Goal: Information Seeking & Learning: Learn about a topic

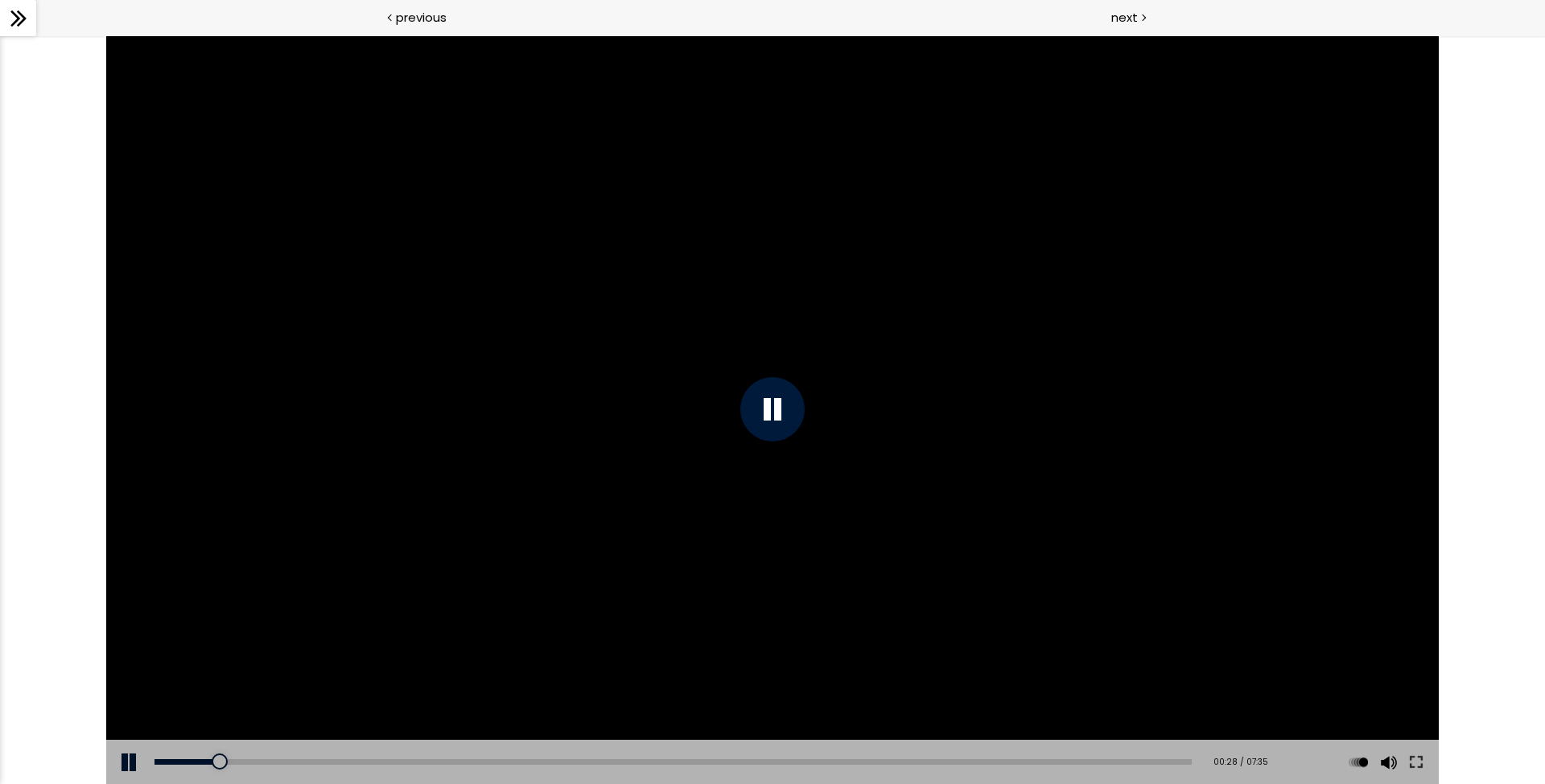
click at [24, 24] on icon at bounding box center [18, 18] width 24 height 24
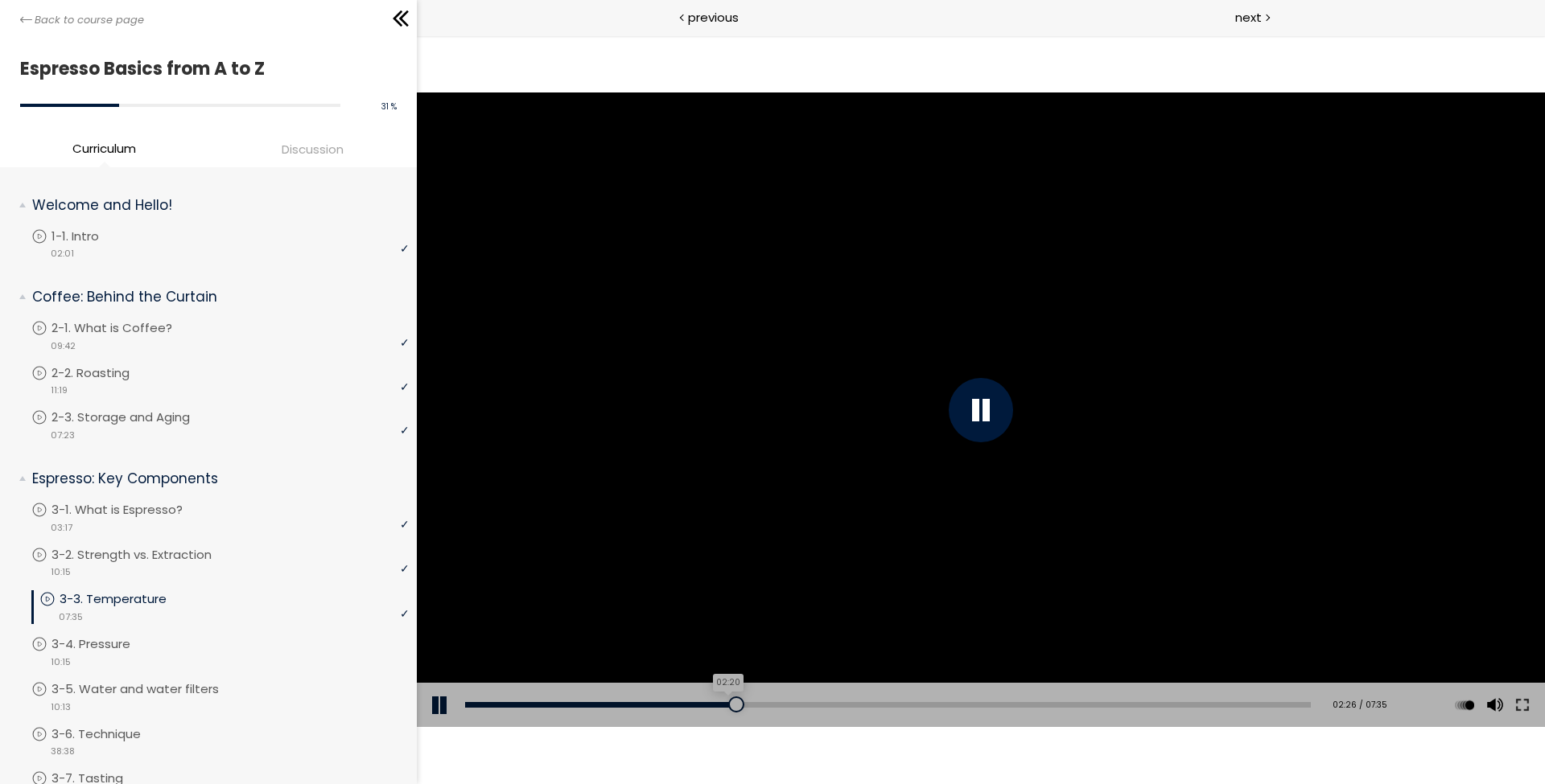
click at [728, 705] on div "02:20" at bounding box center [888, 704] width 846 height 6
click at [901, 771] on div "The video is loading... Click for sound @keyframes VOLUME_SMALL_WAVE_FLASH { 0%…" at bounding box center [980, 410] width 1128 height 749
click at [901, 765] on div "The video is loading... Click for sound @keyframes VOLUME_SMALL_WAVE_FLASH { 0%…" at bounding box center [980, 410] width 1128 height 749
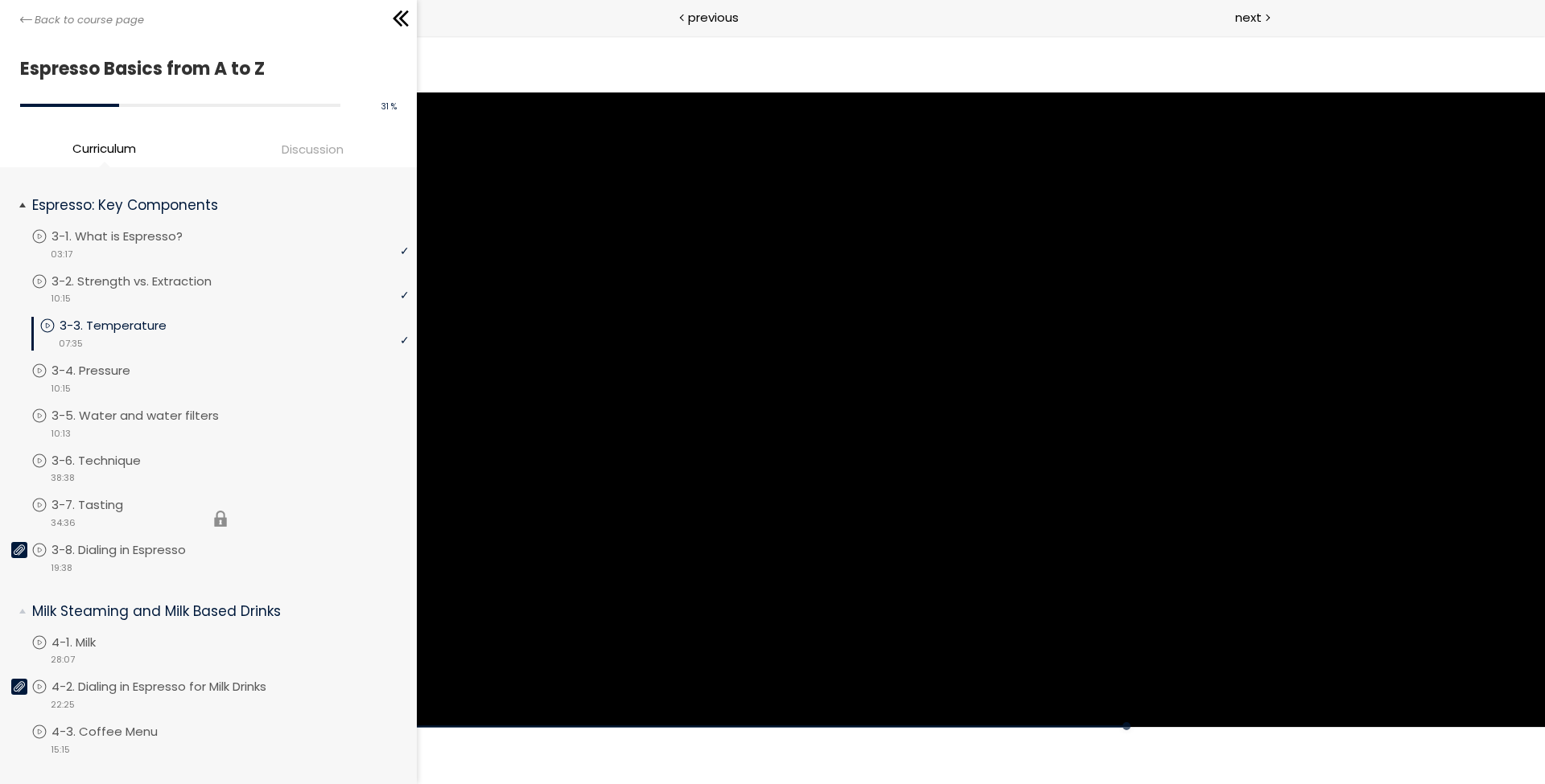
scroll to position [253, 0]
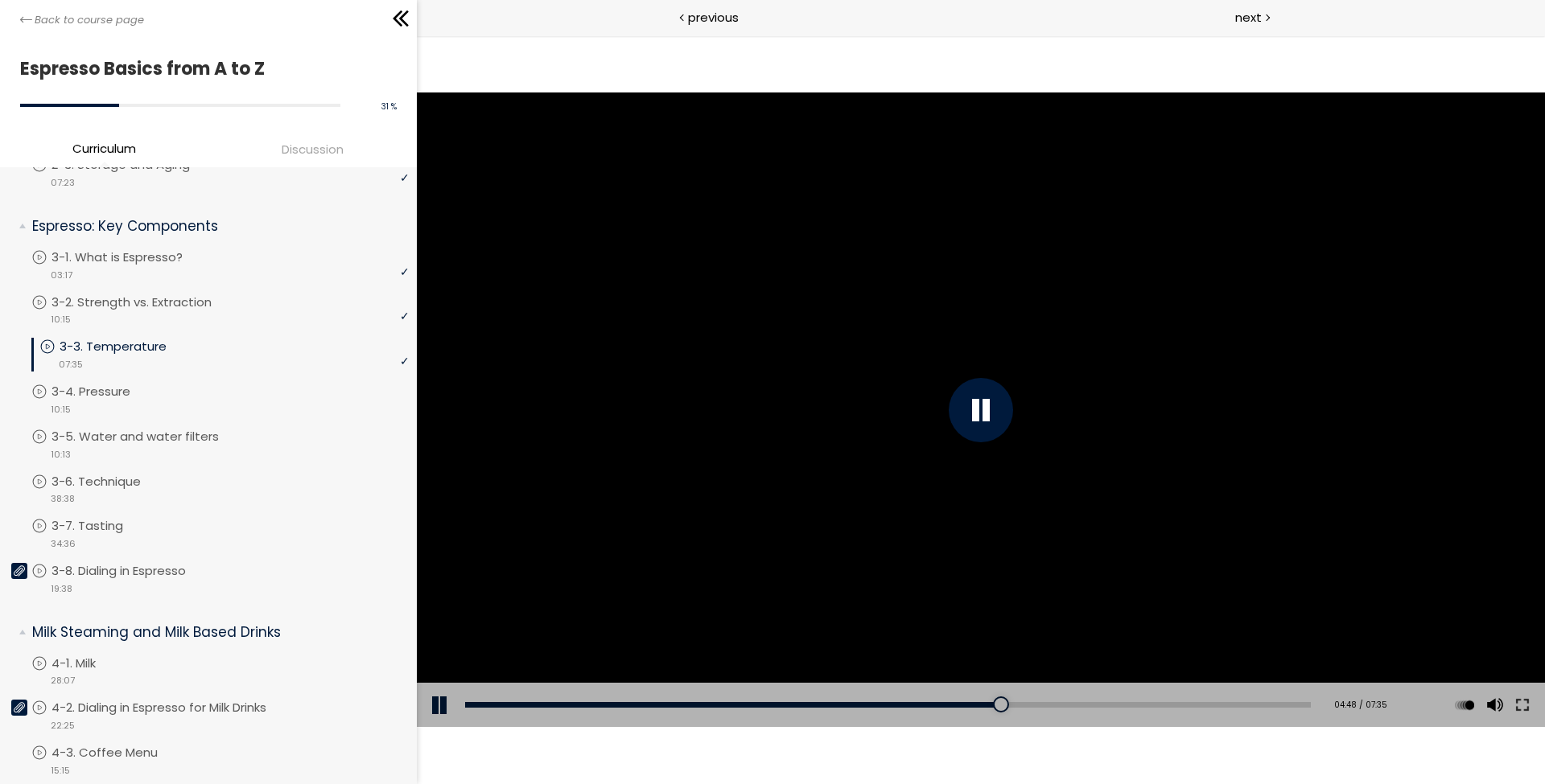
click at [674, 740] on div "The video is loading... Click for sound @keyframes VOLUME_SMALL_WAVE_FLASH { 0%…" at bounding box center [980, 410] width 1128 height 749
click at [664, 306] on div at bounding box center [980, 410] width 1128 height 635
click at [1124, 708] on div "Add chapter 05:54" at bounding box center [888, 705] width 846 height 45
click at [1125, 705] on div "05:53" at bounding box center [888, 704] width 846 height 6
click at [1101, 631] on div at bounding box center [980, 410] width 1128 height 635
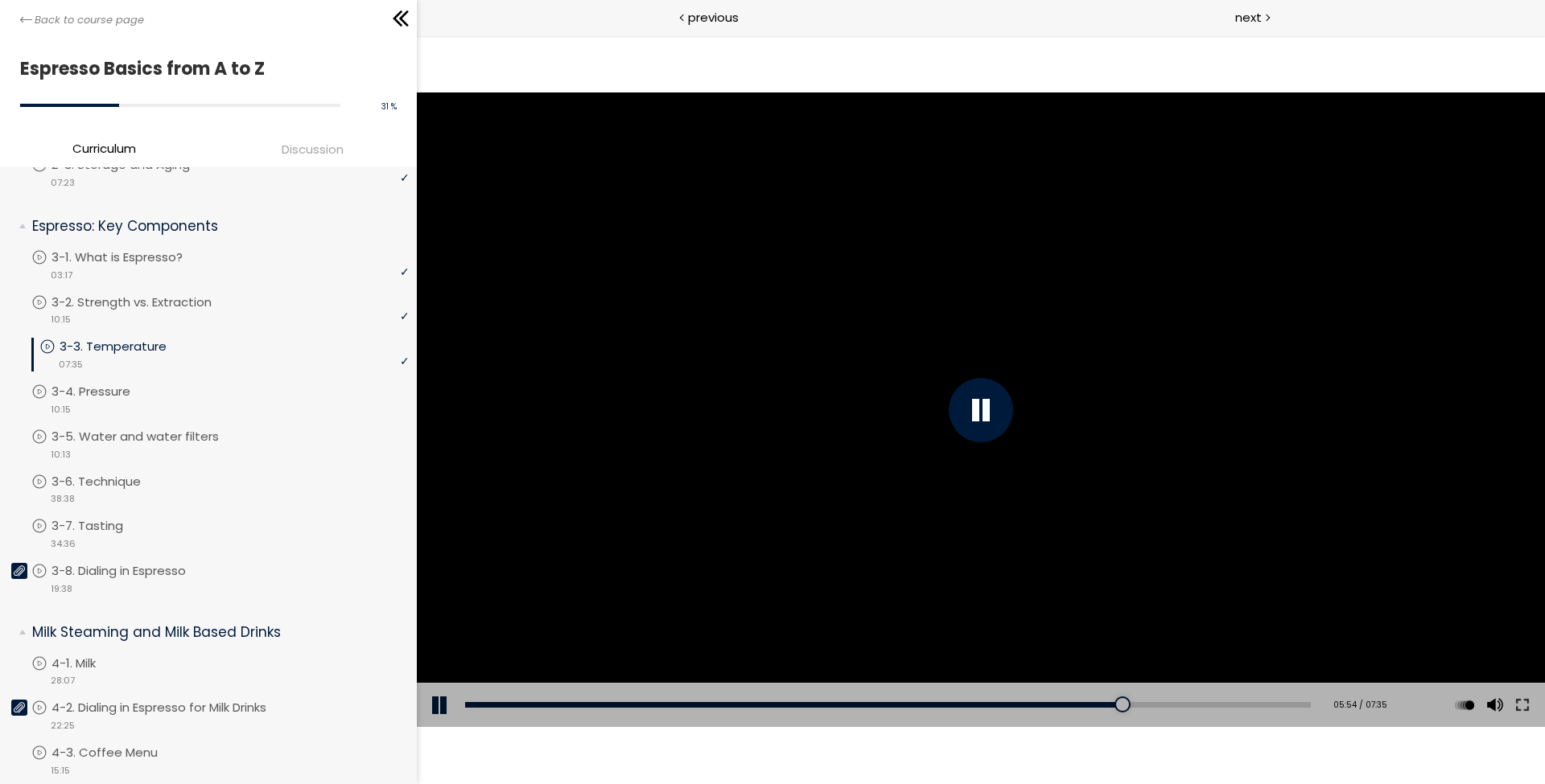
click at [1089, 711] on div "Add chapter 05:25" at bounding box center [888, 705] width 846 height 45
click at [1109, 750] on div "The video is loading... Click for sound @keyframes VOLUME_SMALL_WAVE_FLASH { 0%…" at bounding box center [980, 410] width 1128 height 749
click at [1123, 631] on div at bounding box center [980, 410] width 1128 height 635
click at [1123, 629] on div at bounding box center [980, 410] width 1128 height 635
click at [1132, 622] on div at bounding box center [980, 410] width 1128 height 635
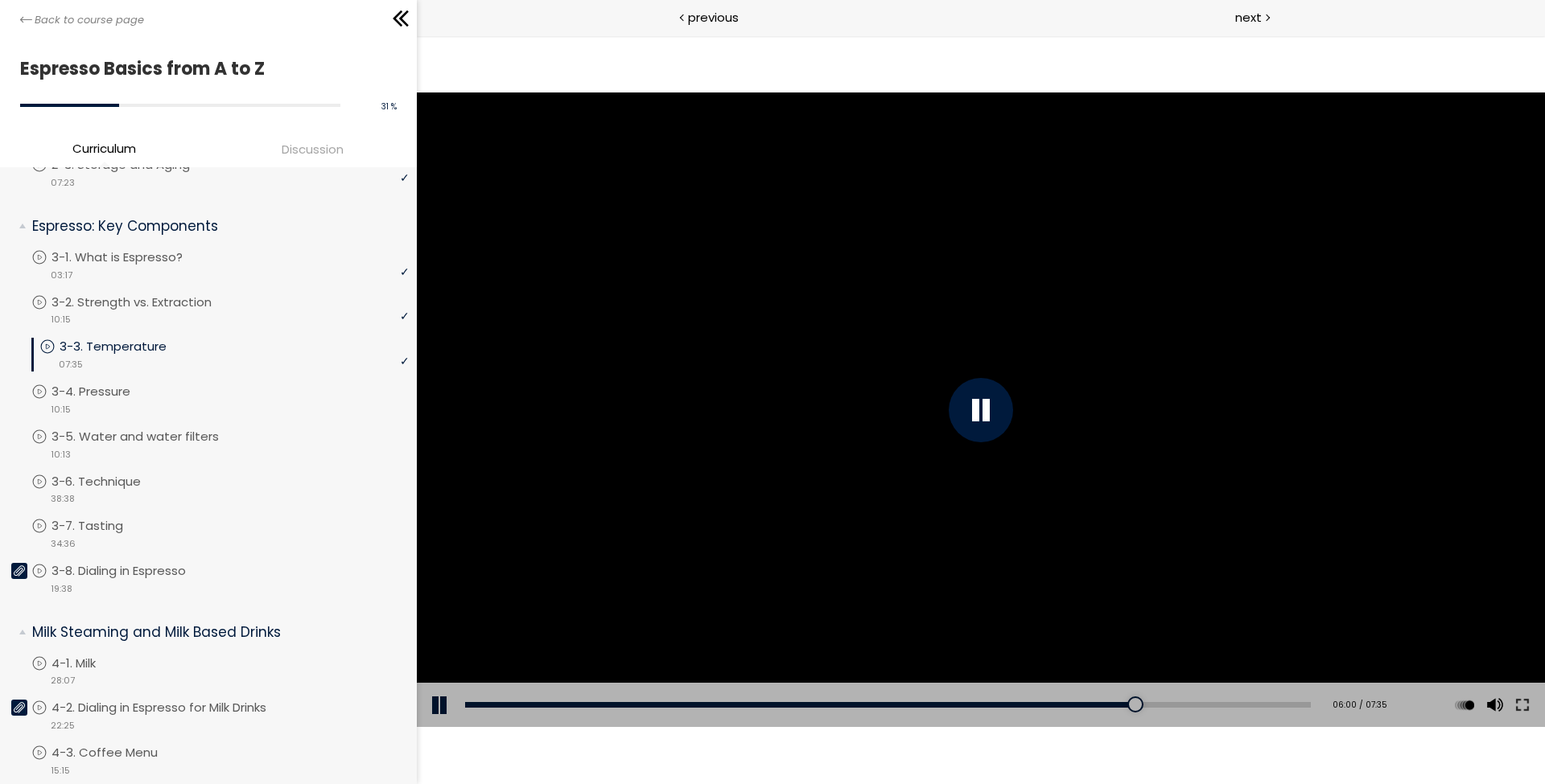
click at [1172, 774] on div "The video is loading... Click for sound @keyframes VOLUME_SMALL_WAVE_FLASH { 0%…" at bounding box center [980, 410] width 1128 height 749
click at [1172, 756] on div "The video is loading... Click for sound @keyframes VOLUME_SMALL_WAVE_FLASH { 0%…" at bounding box center [980, 410] width 1128 height 749
click at [1172, 708] on div at bounding box center [1181, 704] width 16 height 16
click at [1172, 649] on div at bounding box center [980, 410] width 1128 height 635
click at [846, 363] on div at bounding box center [980, 410] width 1128 height 635
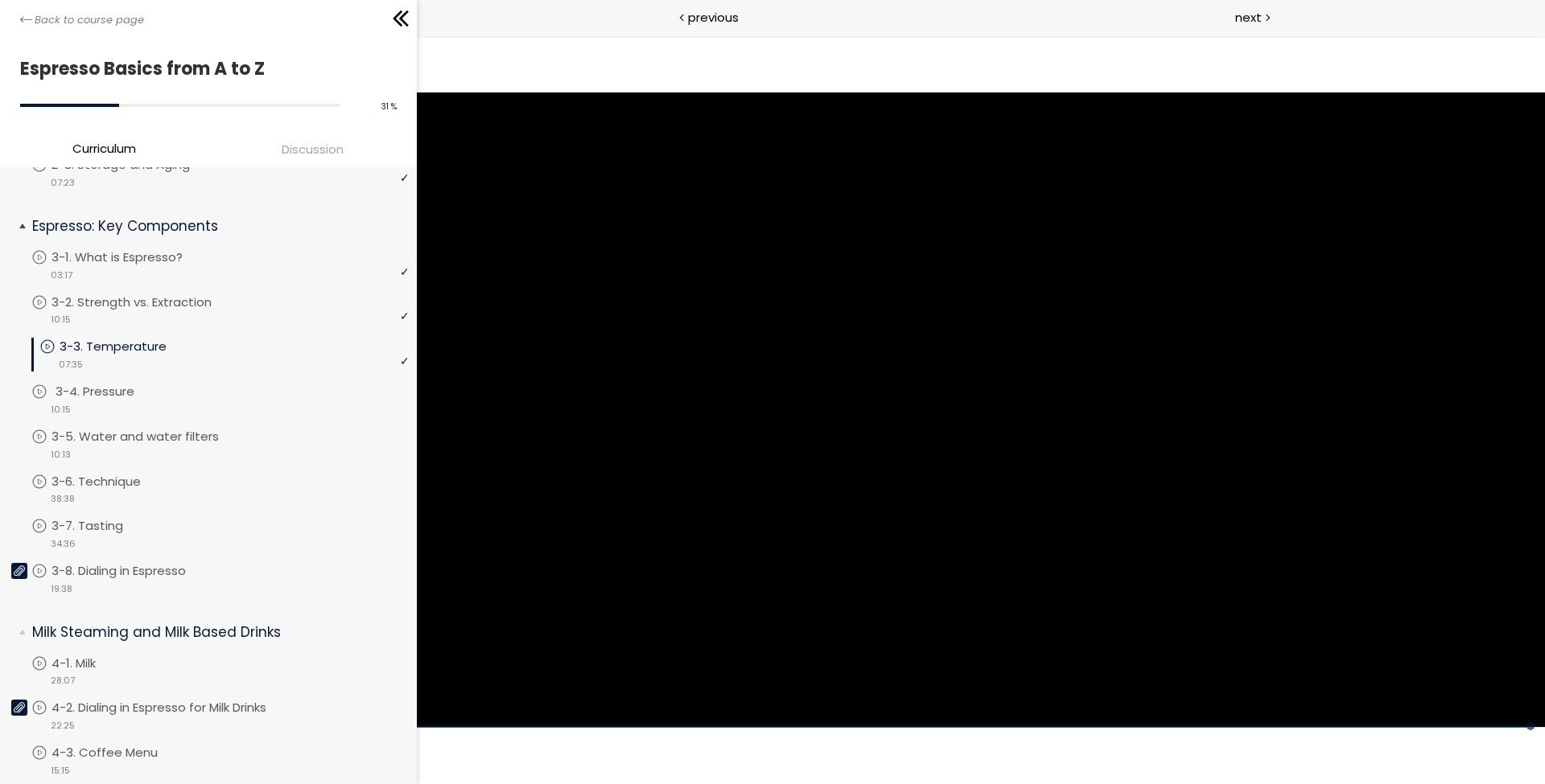
click at [165, 400] on div "video 10:15" at bounding box center [219, 408] width 377 height 16
